Goal: Communication & Community: Ask a question

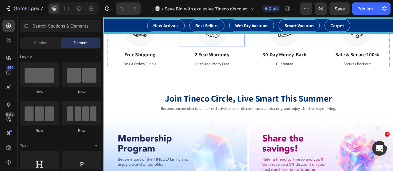
scroll to position [2160, 0]
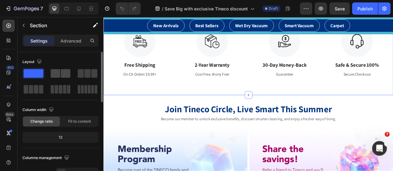
scroll to position [61, 0]
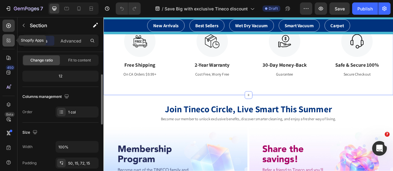
click at [8, 44] on div at bounding box center [8, 40] width 12 height 12
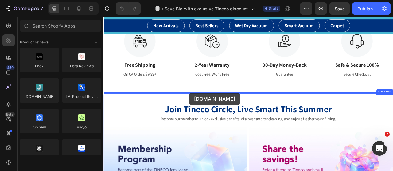
drag, startPoint x: 144, startPoint y: 114, endPoint x: 212, endPoint y: 114, distance: 68.4
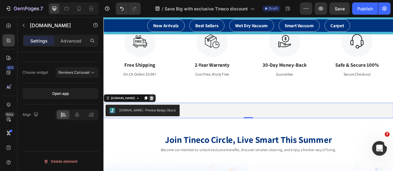
click at [162, 119] on icon at bounding box center [164, 121] width 4 height 4
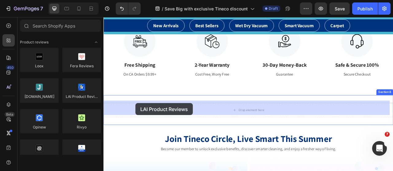
drag, startPoint x: 187, startPoint y: 114, endPoint x: 126, endPoint y: 123, distance: 61.1
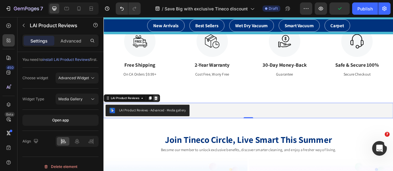
click at [169, 119] on icon at bounding box center [169, 120] width 5 height 5
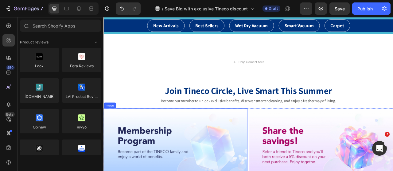
scroll to position [2160, 0]
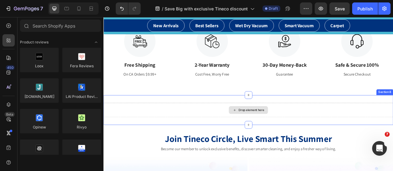
click at [251, 134] on div "Drop element here" at bounding box center [287, 136] width 368 height 18
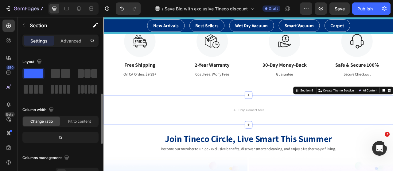
scroll to position [123, 0]
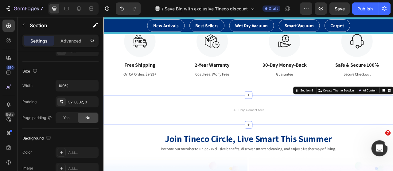
click at [378, 150] on icon "打开 Intercom Messenger" at bounding box center [378, 148] width 10 height 10
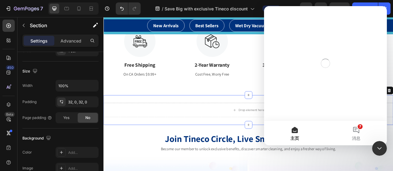
scroll to position [0, 0]
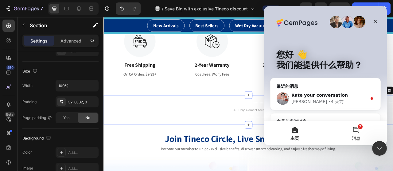
click at [355, 130] on button "7 消息" at bounding box center [355, 133] width 61 height 25
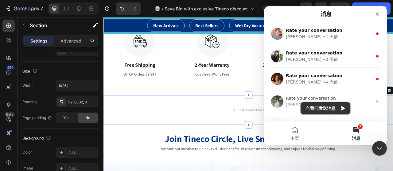
click at [329, 109] on button "向我们发送消息" at bounding box center [325, 108] width 50 height 12
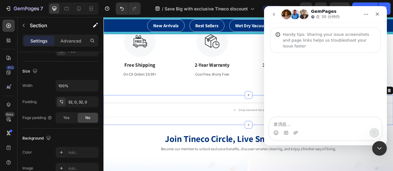
click at [303, 129] on div "Intercom Messenger" at bounding box center [325, 133] width 112 height 10
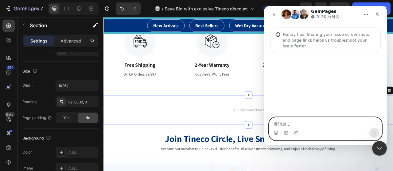
click at [301, 126] on textarea "发消息..." at bounding box center [325, 123] width 112 height 10
type textarea "h"
type textarea "hi"
type textarea "is some"
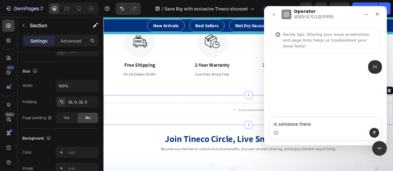
type textarea "is someone there?"
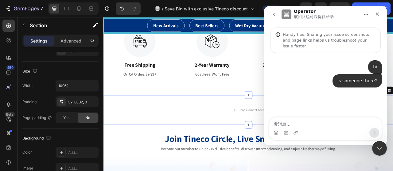
click at [301, 124] on textarea "发消息..." at bounding box center [325, 123] width 112 height 10
click at [379, 17] on div "关闭" at bounding box center [377, 14] width 11 height 11
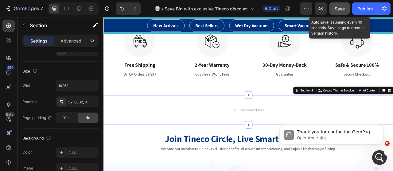
click at [342, 12] on button "Save" at bounding box center [339, 8] width 20 height 12
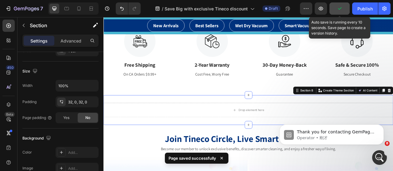
scroll to position [46, 0]
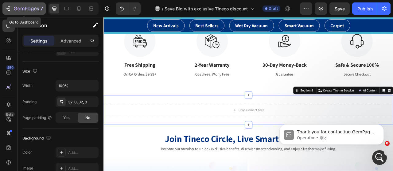
click at [29, 12] on div "7" at bounding box center [28, 8] width 29 height 7
